Goal: Check status

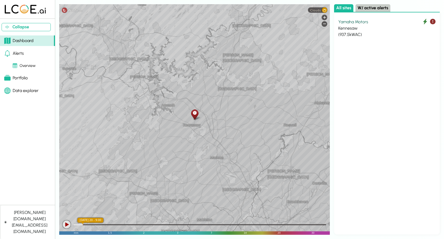
click at [195, 114] on icon at bounding box center [195, 113] width 4 height 6
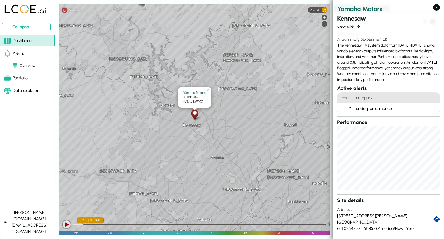
click at [350, 26] on link "view site" at bounding box center [388, 26] width 103 height 6
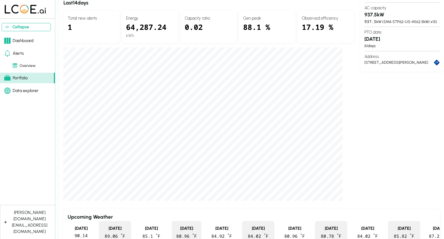
scroll to position [135, 0]
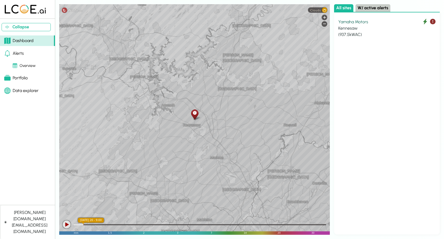
click at [362, 24] on div "Yamaha Motors" at bounding box center [386, 22] width 97 height 6
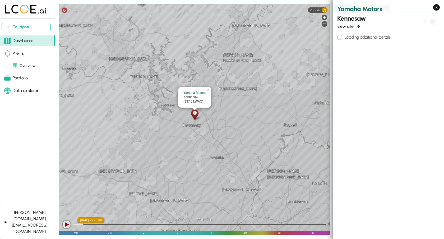
click at [346, 28] on link "view site" at bounding box center [388, 26] width 103 height 6
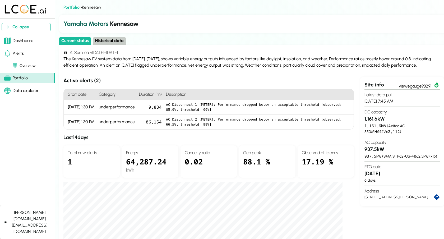
click at [367, 150] on h3 "937.5 kW" at bounding box center [402, 150] width 75 height 8
click at [357, 150] on section "Active alerts ( 2 ) Start date Category Duration (m) Description [DATE] 1:30 PM…" at bounding box center [253, 206] width 381 height 259
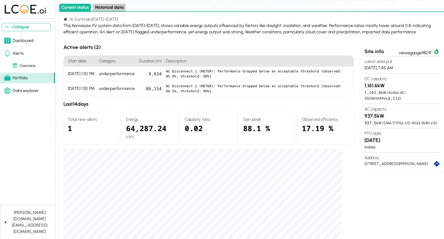
scroll to position [33, 0]
click at [194, 40] on div "AI Summary [DATE] - [DATE] The Kennesaw PV system data from [DATE]-[DATE], show…" at bounding box center [253, 218] width 381 height 403
click at [297, 44] on h3 "Active alerts ( 2 )" at bounding box center [208, 48] width 290 height 8
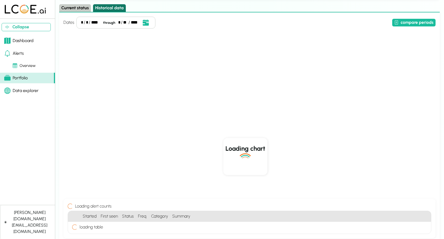
click at [112, 7] on button "Historical data" at bounding box center [109, 8] width 33 height 8
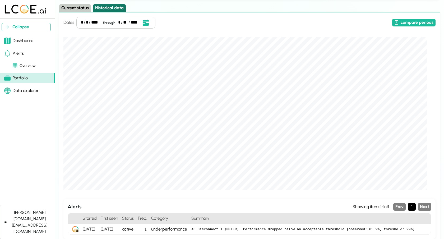
scroll to position [0, 0]
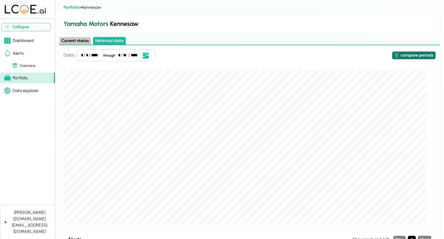
click at [400, 55] on button "compare periods" at bounding box center [413, 56] width 43 height 8
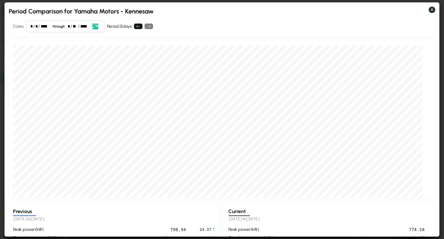
click at [431, 10] on button "X" at bounding box center [432, 10] width 7 height 6
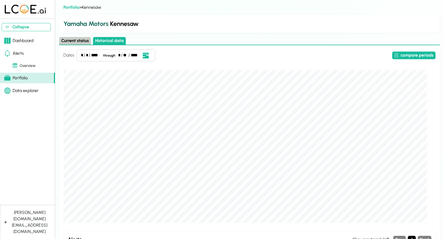
click at [76, 40] on button "Current status" at bounding box center [75, 41] width 32 height 8
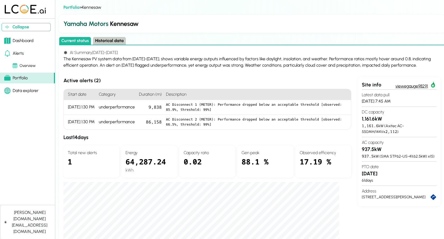
click at [420, 85] on link "view egauge98291" at bounding box center [415, 85] width 41 height 8
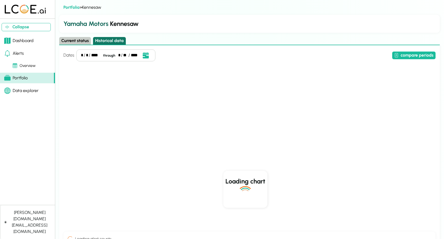
click at [121, 41] on button "Historical data" at bounding box center [109, 41] width 33 height 8
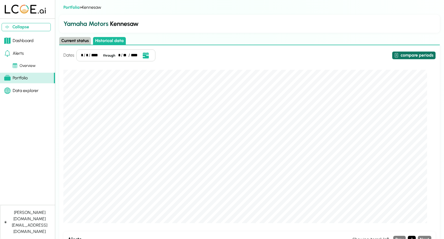
click at [407, 57] on button "compare periods" at bounding box center [413, 56] width 43 height 8
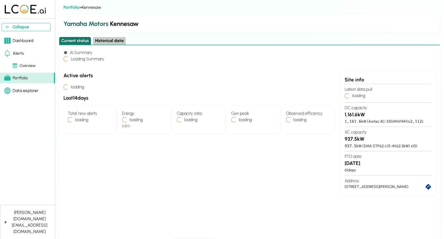
click at [74, 41] on button "Current status" at bounding box center [75, 41] width 32 height 8
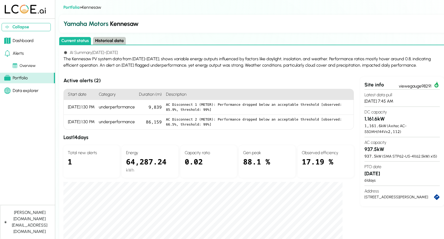
click at [109, 41] on button "Historical data" at bounding box center [109, 41] width 33 height 8
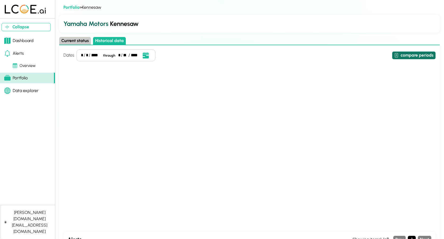
click at [426, 57] on button "compare periods" at bounding box center [413, 56] width 43 height 8
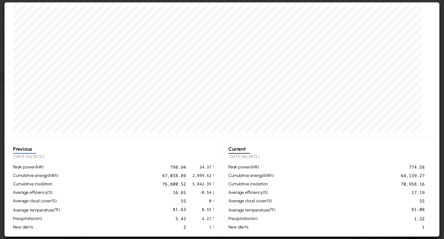
scroll to position [67, 0]
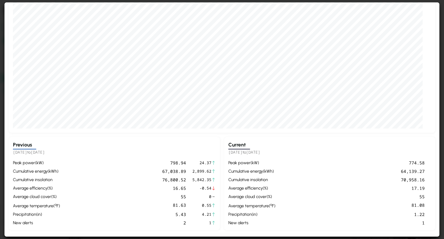
click at [239, 162] on div "peak power ( kW )" at bounding box center [251, 163] width 47 height 6
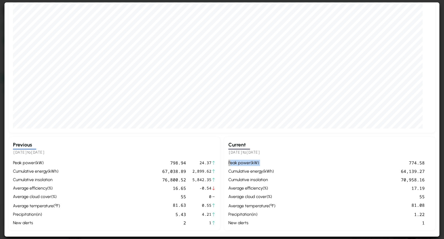
click at [239, 162] on div "peak power ( kW )" at bounding box center [251, 163] width 47 height 6
click at [414, 163] on div "774.58" at bounding box center [351, 163] width 147 height 6
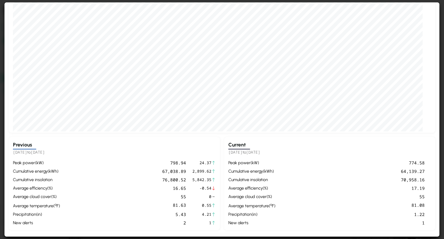
click at [179, 166] on div "peak power ( kW ) 798.94 24.37 cumulative energy ( kWh ) 67,038.89 2,899.62 cum…" at bounding box center [114, 193] width 203 height 66
click at [178, 162] on div "798.94" at bounding box center [124, 163] width 124 height 6
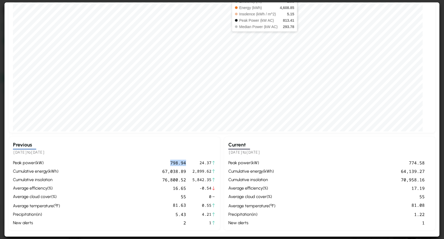
scroll to position [0, 0]
click at [405, 173] on div "64,139.27" at bounding box center [351, 171] width 147 height 6
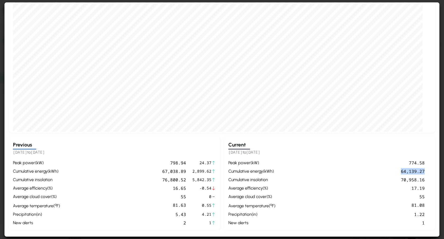
click at [405, 173] on div "64,139.27" at bounding box center [351, 171] width 147 height 6
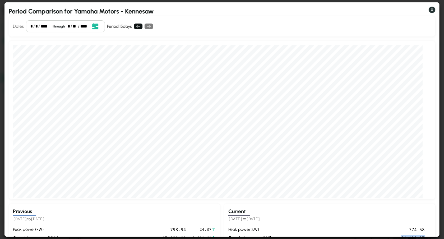
click at [433, 9] on button "X" at bounding box center [432, 10] width 7 height 6
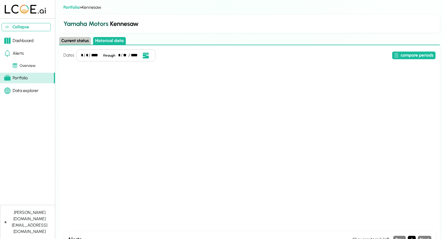
click at [396, 12] on div "Portfolio > Kennesaw Yamaha Motors Kennesaw Current status Historical data Date…" at bounding box center [249, 140] width 381 height 272
click at [306, 25] on h2 "Yamaha Motors Kennesaw" at bounding box center [249, 24] width 372 height 10
click at [204, 32] on div "Yamaha Motors Kennesaw" at bounding box center [249, 24] width 381 height 18
click at [81, 42] on button "Current status" at bounding box center [75, 41] width 32 height 8
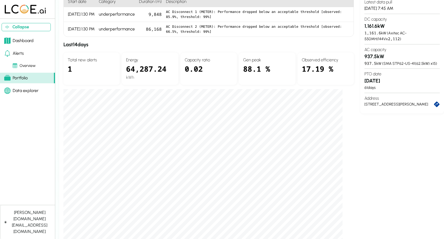
scroll to position [94, 0]
